Goal: Task Accomplishment & Management: Manage account settings

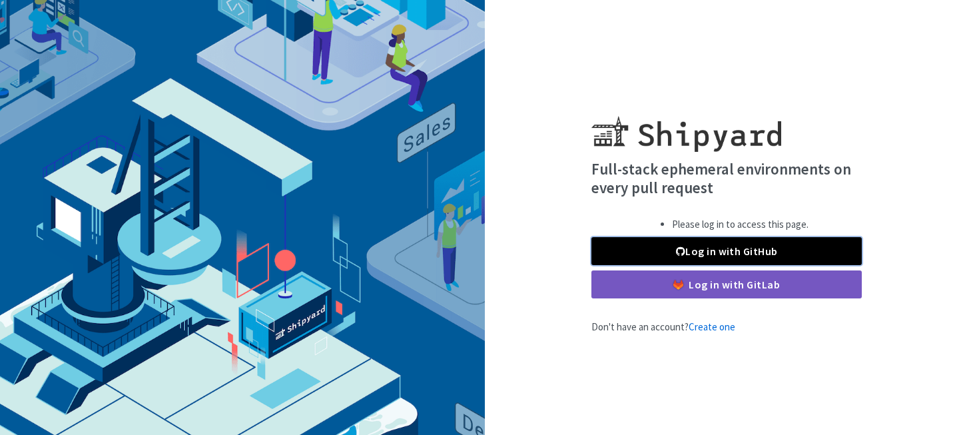
click at [719, 246] on link "Log in with GitHub" at bounding box center [726, 251] width 270 height 28
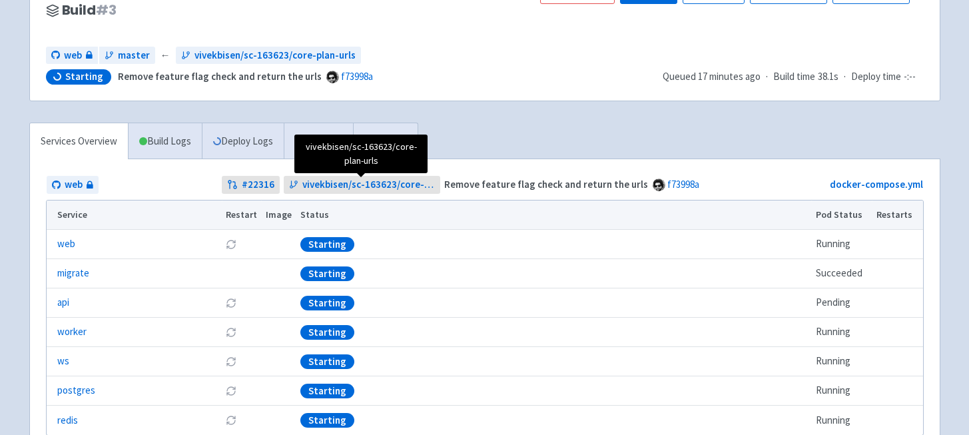
scroll to position [152, 0]
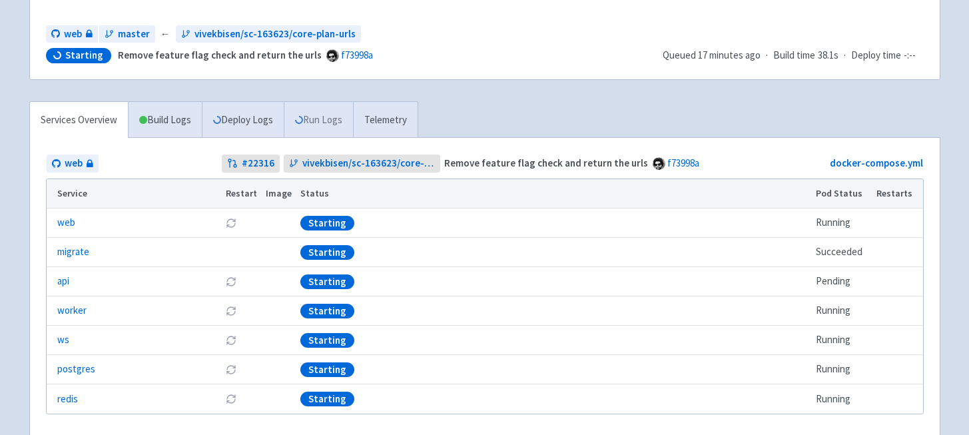
click at [302, 133] on link "Run Logs" at bounding box center [318, 120] width 69 height 37
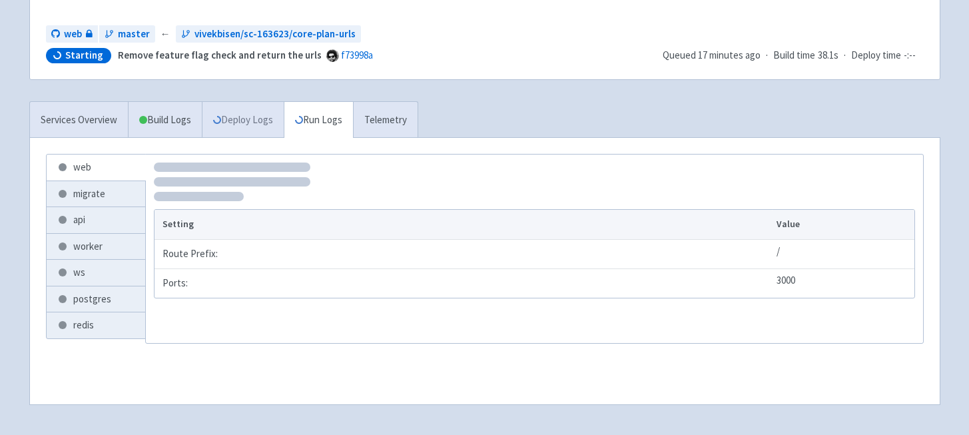
click at [234, 123] on link "Deploy Logs" at bounding box center [243, 120] width 82 height 37
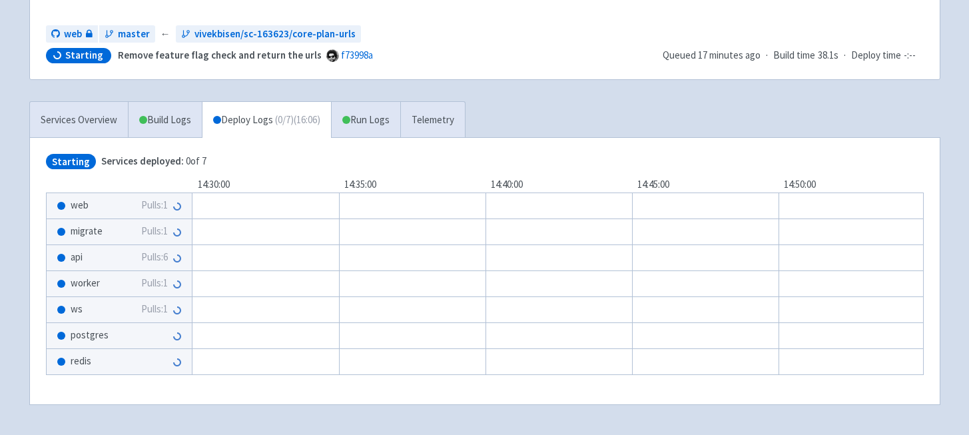
click at [144, 254] on span "Pulls: 6" at bounding box center [154, 257] width 27 height 15
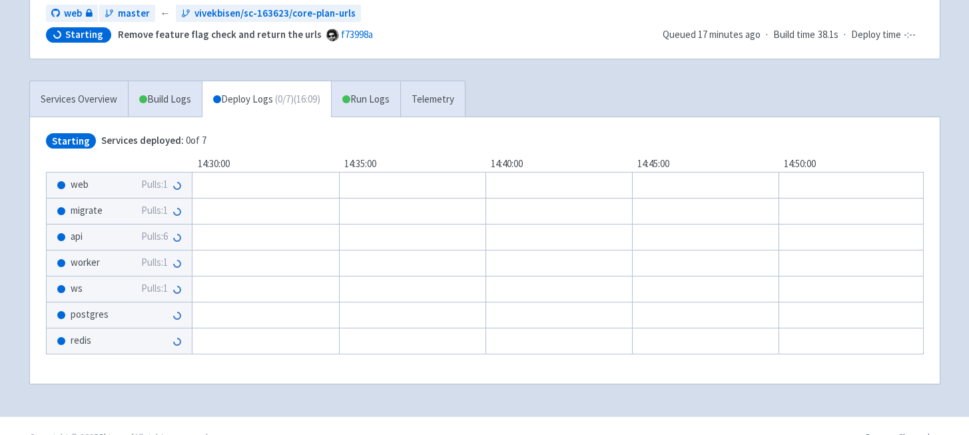
scroll to position [195, 0]
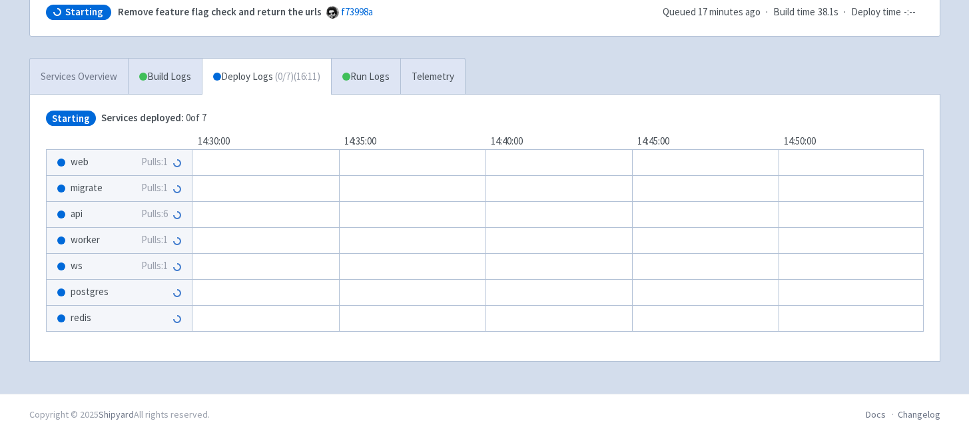
click at [91, 86] on link "Services Overview" at bounding box center [79, 77] width 98 height 37
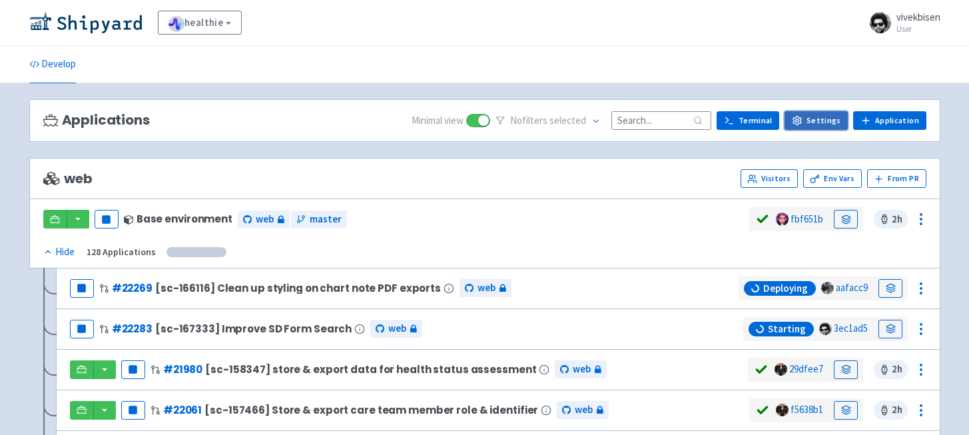
click at [820, 124] on link "Settings" at bounding box center [815, 120] width 63 height 19
click at [848, 181] on link "Env Vars" at bounding box center [832, 178] width 59 height 19
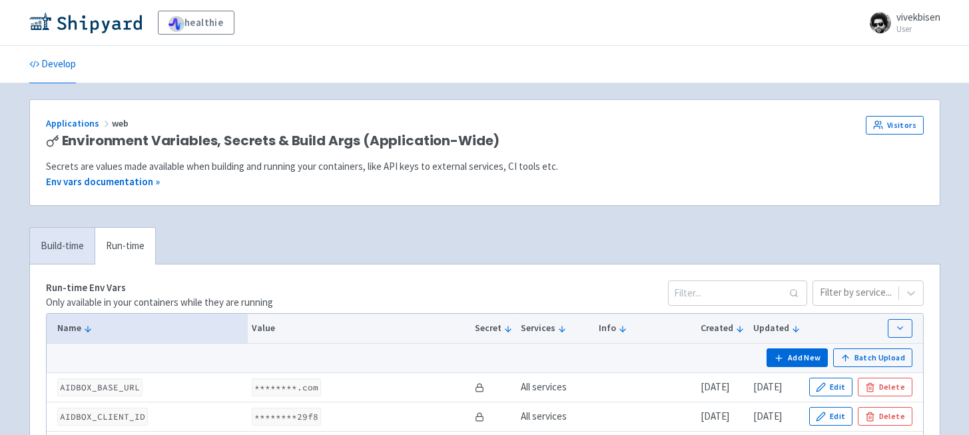
scroll to position [204, 0]
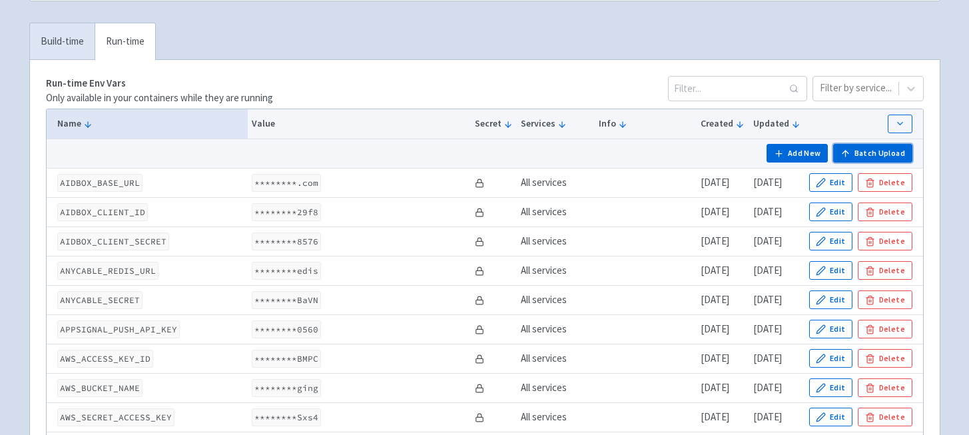
click at [870, 153] on button "Batch Upload" at bounding box center [872, 153] width 79 height 19
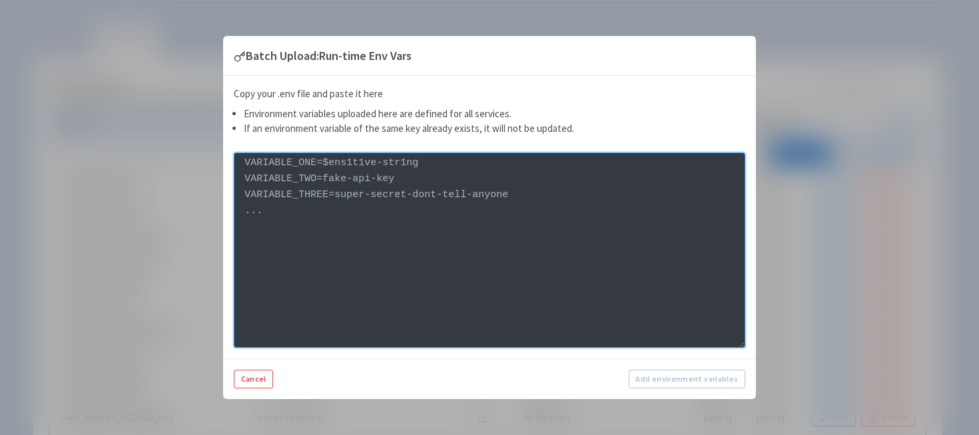
click at [511, 224] on textarea at bounding box center [489, 249] width 511 height 195
click at [483, 253] on textarea at bounding box center [489, 249] width 511 height 195
paste textarea "STRIPE_CORE_MONTHLY_PRICE_ID=core-plan-monthly-test STRIPE_CORE_YEARLY_PRICE_ID…"
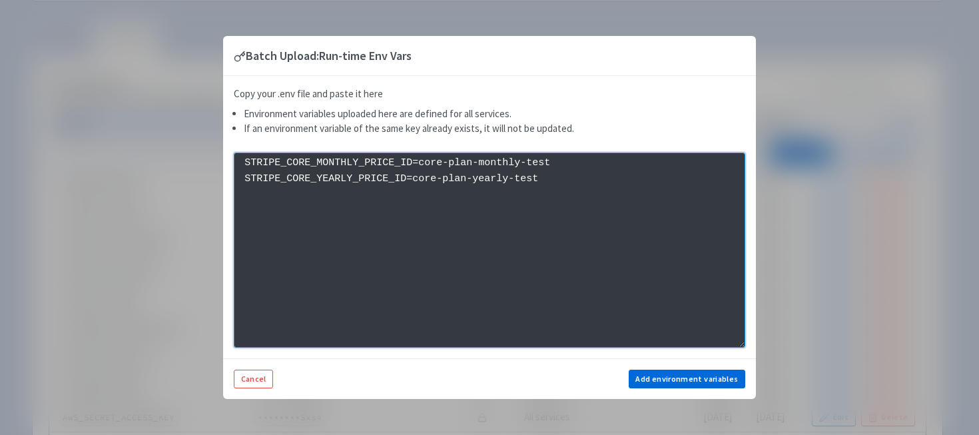
type textarea "STRIPE_CORE_MONTHLY_PRICE_ID=core-plan-monthly-test STRIPE_CORE_YEARLY_PRICE_ID…"
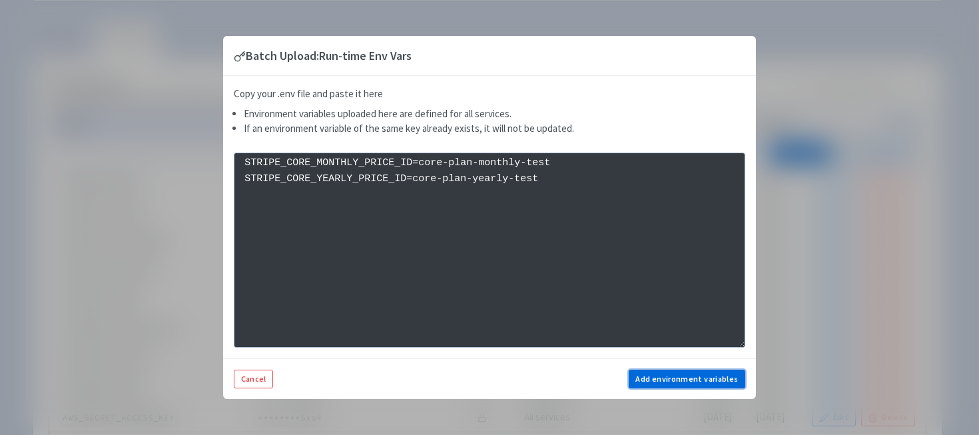
click at [697, 372] on button "Add environment variables" at bounding box center [687, 379] width 117 height 19
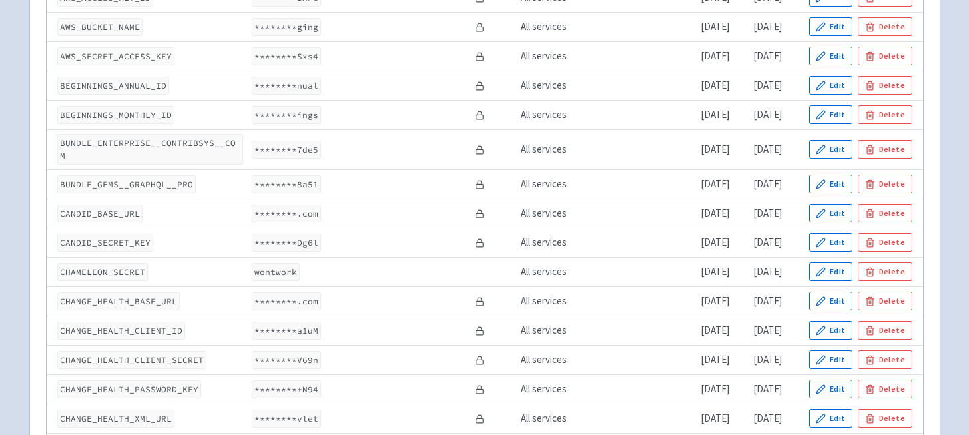
scroll to position [0, 0]
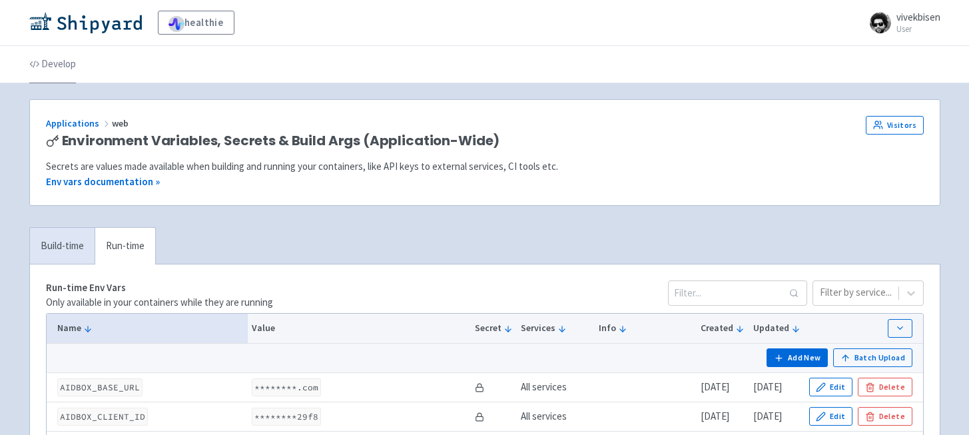
click at [57, 63] on link "Develop" at bounding box center [52, 64] width 47 height 37
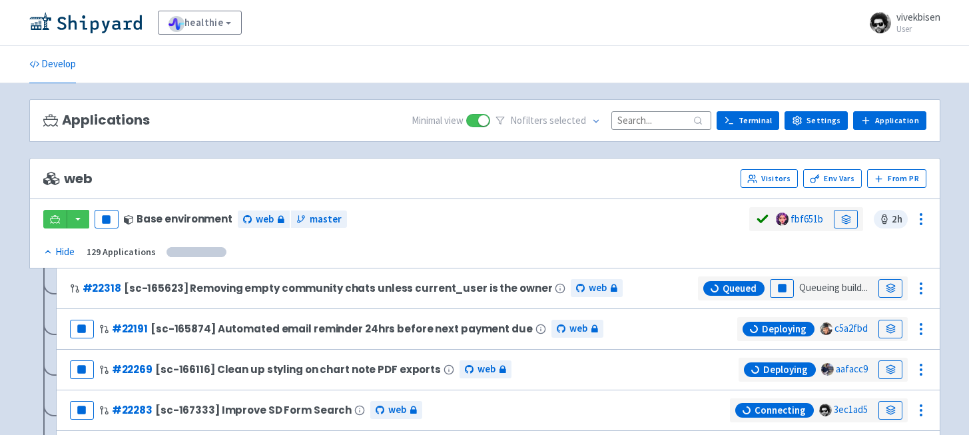
click at [63, 250] on div "Hide" at bounding box center [58, 251] width 31 height 15
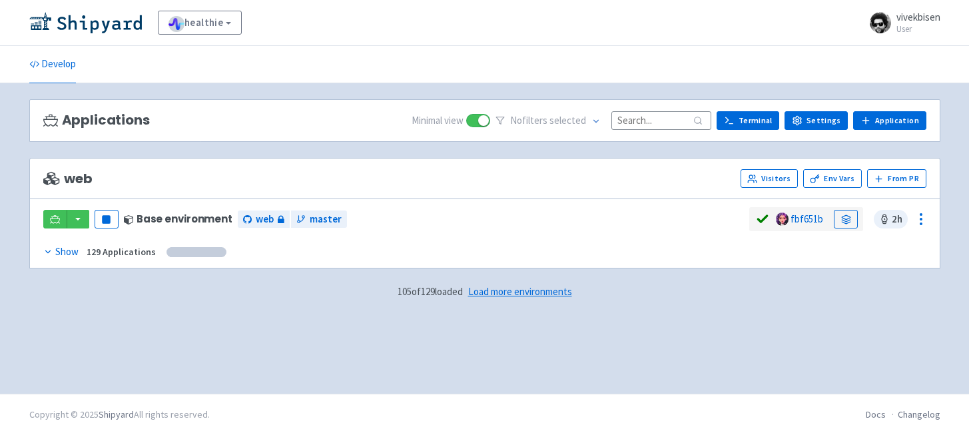
click at [63, 250] on div "Show" at bounding box center [60, 251] width 35 height 15
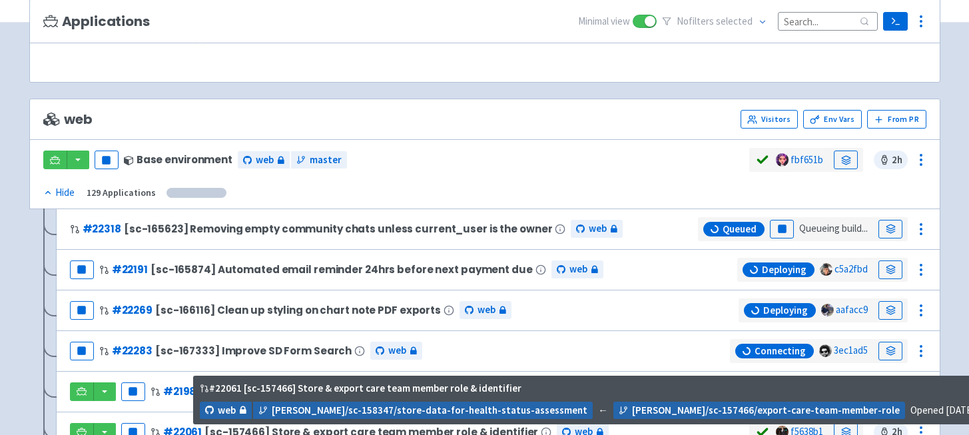
scroll to position [246, 0]
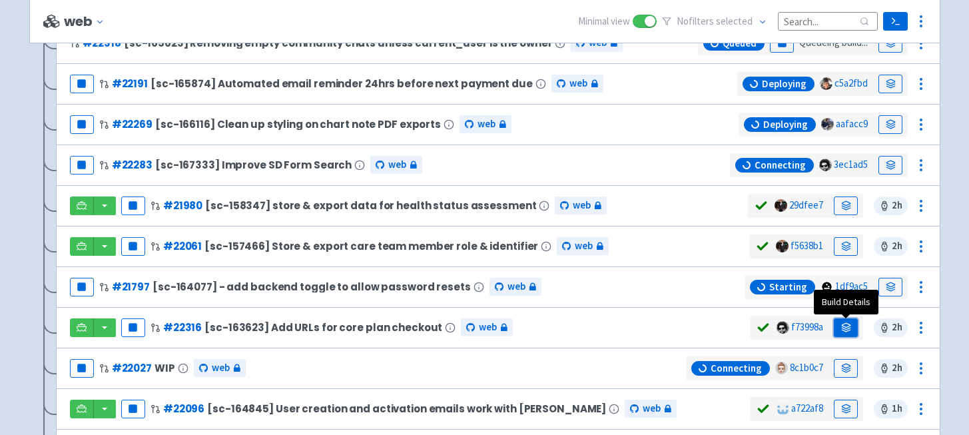
click at [852, 322] on link at bounding box center [846, 327] width 24 height 19
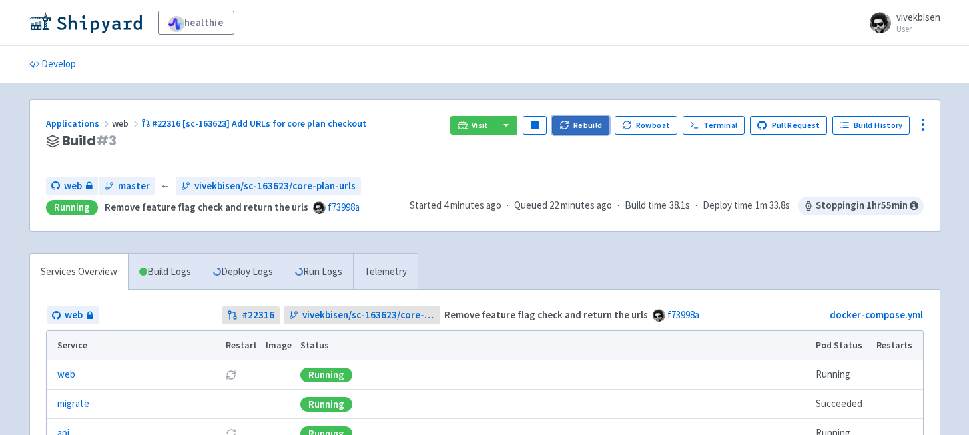
click at [579, 119] on button "Rebuild" at bounding box center [580, 125] width 57 height 19
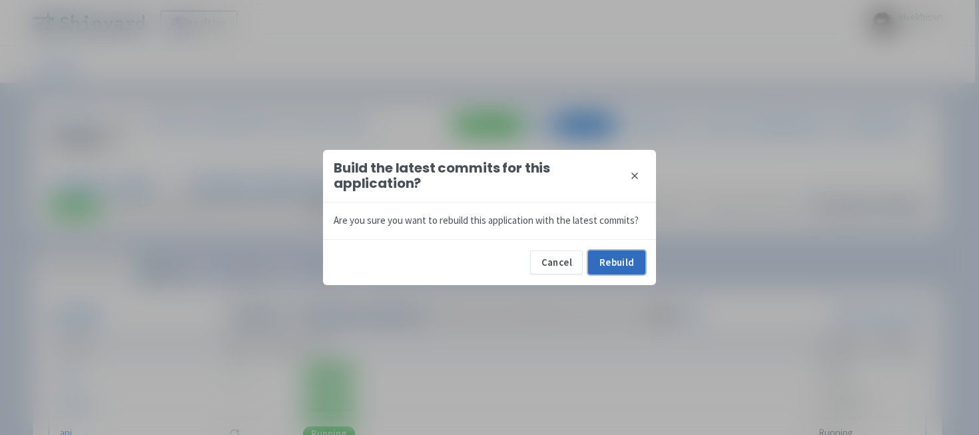
click at [635, 264] on button "Rebuild" at bounding box center [616, 262] width 57 height 24
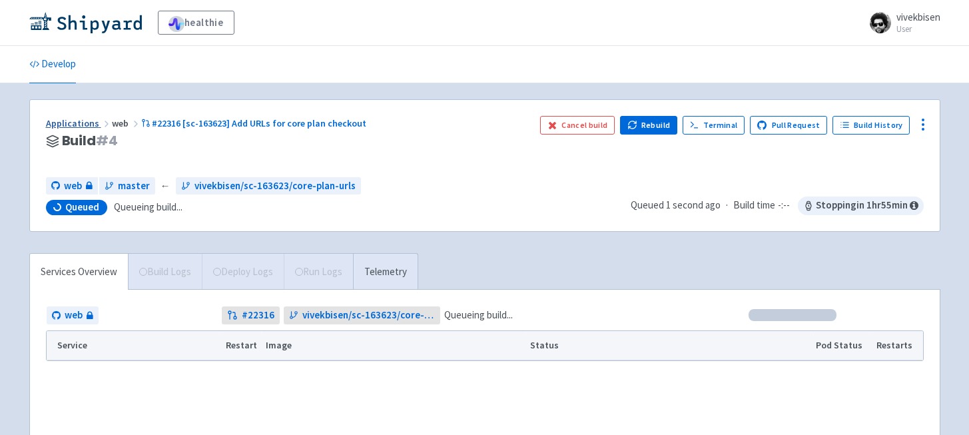
click at [71, 118] on link "Applications" at bounding box center [79, 123] width 66 height 12
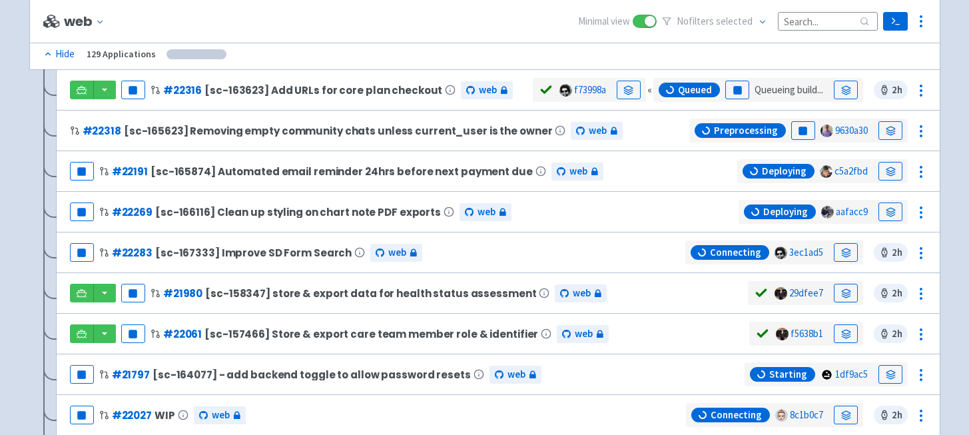
scroll to position [190, 0]
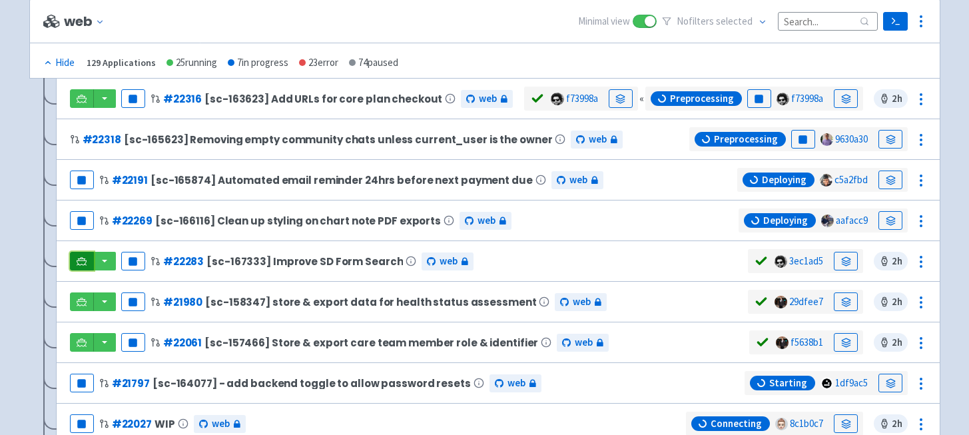
click at [87, 263] on link at bounding box center [82, 261] width 24 height 19
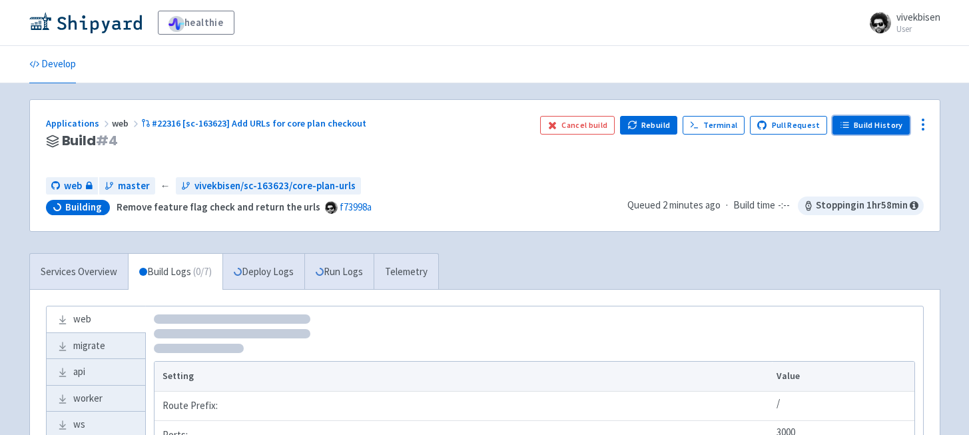
click at [864, 132] on link "Build History" at bounding box center [870, 125] width 77 height 19
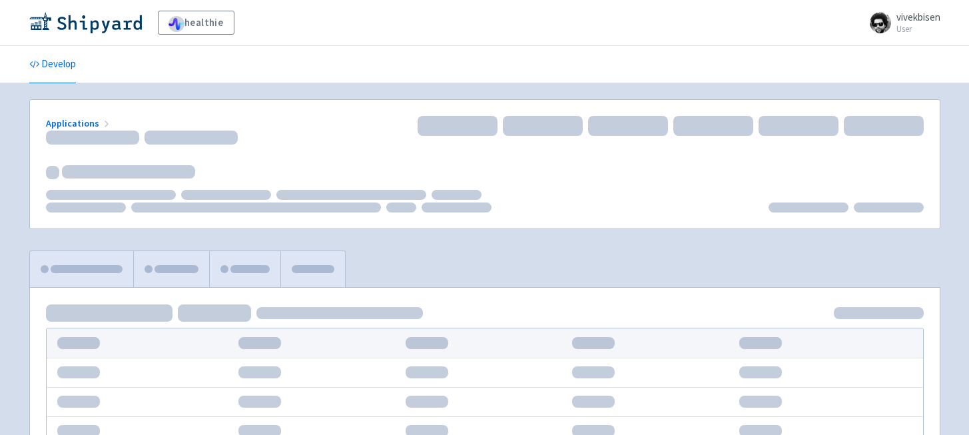
click at [730, 184] on div "Applications" at bounding box center [484, 164] width 909 height 129
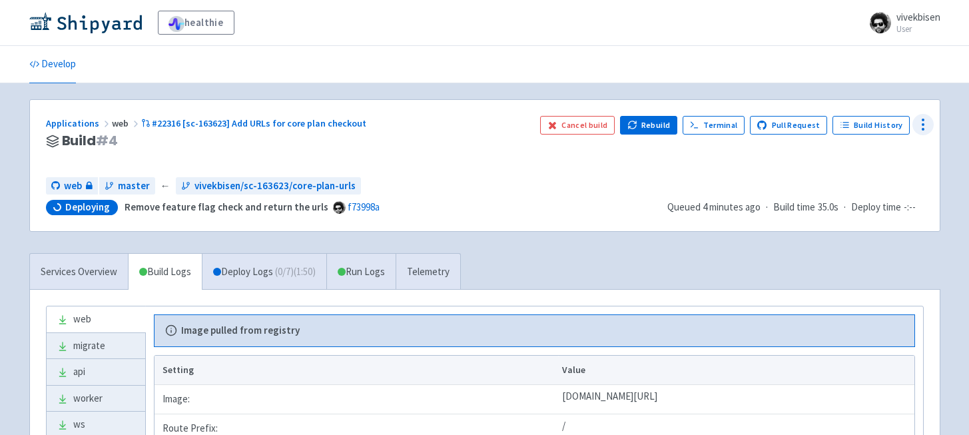
click at [928, 126] on icon at bounding box center [923, 125] width 16 height 16
click at [856, 226] on span "Env Vars" at bounding box center [846, 225] width 35 height 19
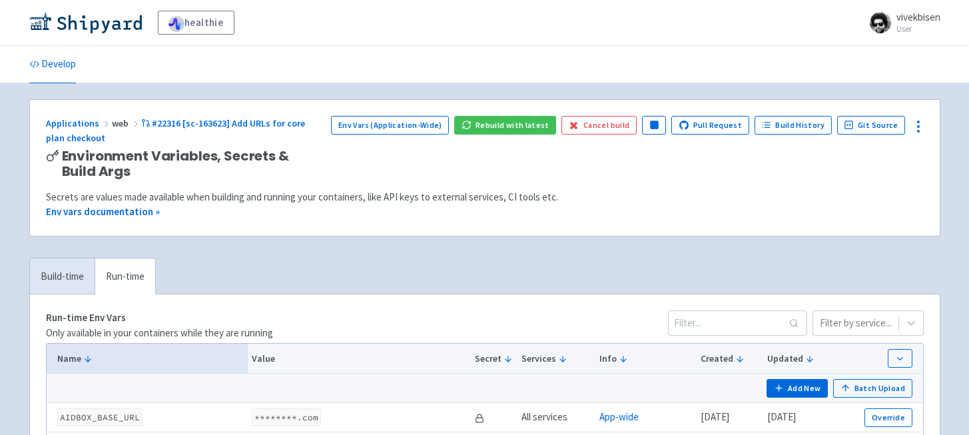
scroll to position [3965, 0]
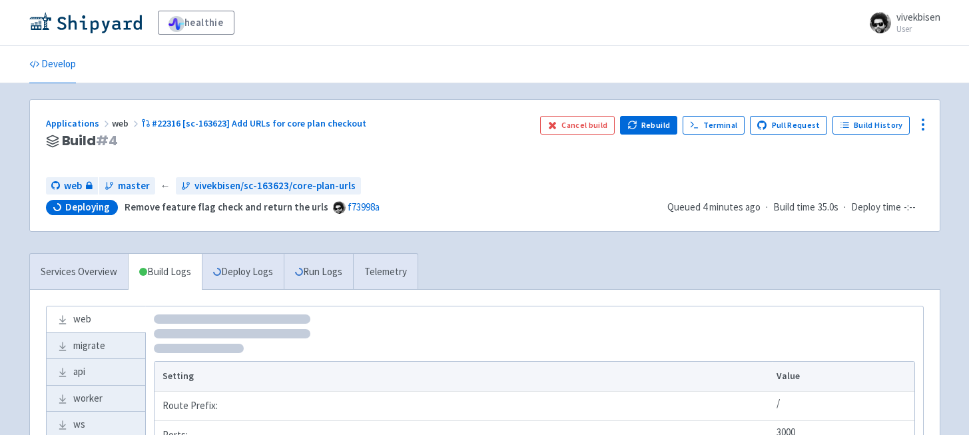
scroll to position [146, 0]
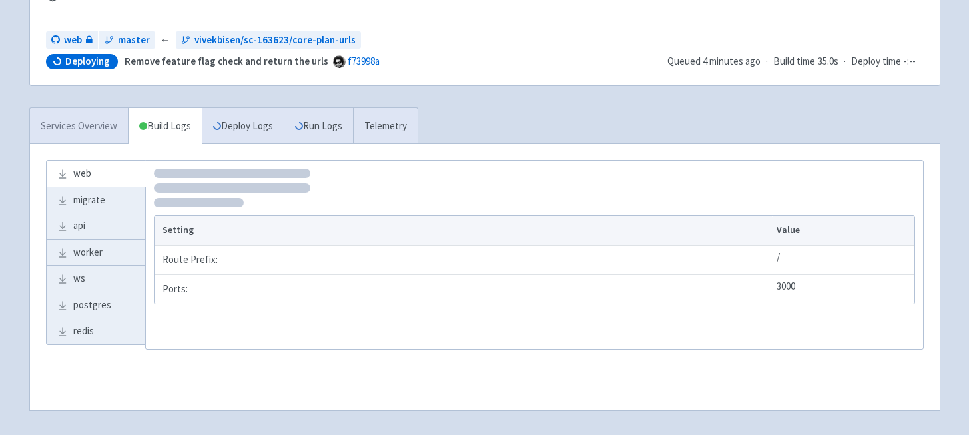
click at [115, 131] on link "Services Overview" at bounding box center [79, 126] width 98 height 37
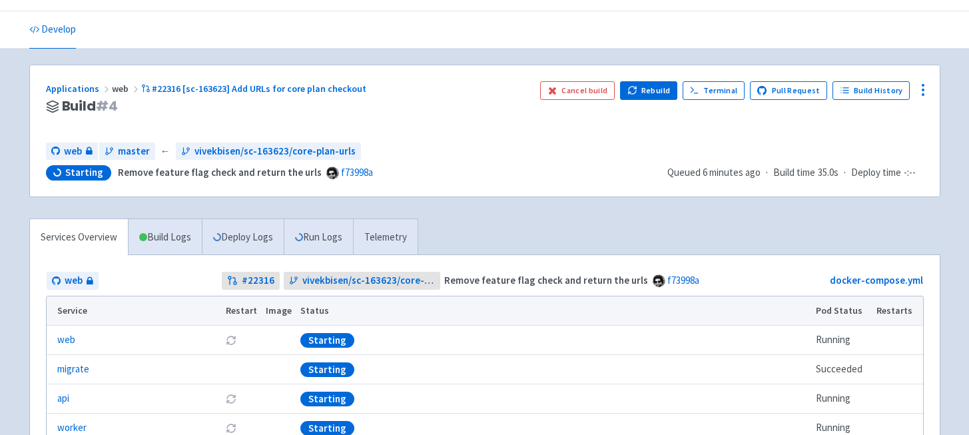
scroll to position [195, 0]
